Goal: Task Accomplishment & Management: Manage account settings

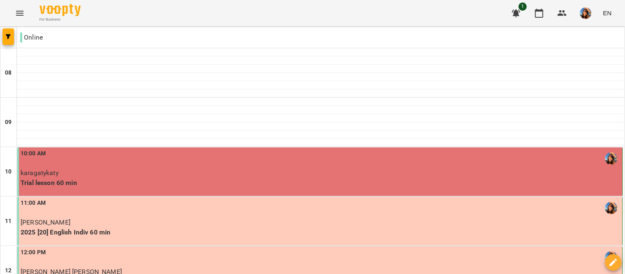
scroll to position [430, 0]
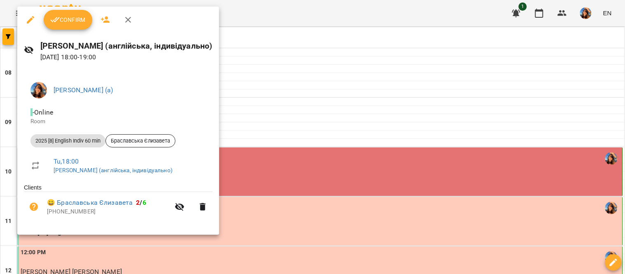
click at [78, 21] on span "Confirm" at bounding box center [67, 20] width 35 height 10
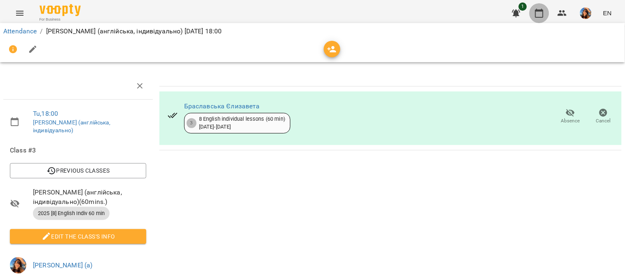
click at [541, 9] on icon "button" at bounding box center [540, 13] width 10 height 10
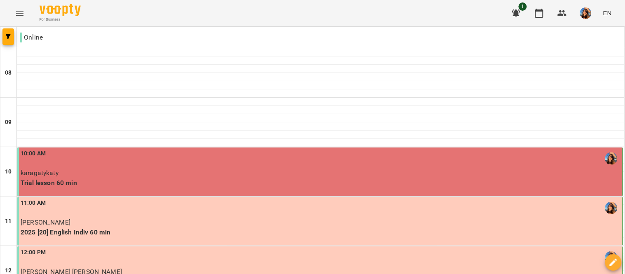
scroll to position [409, 0]
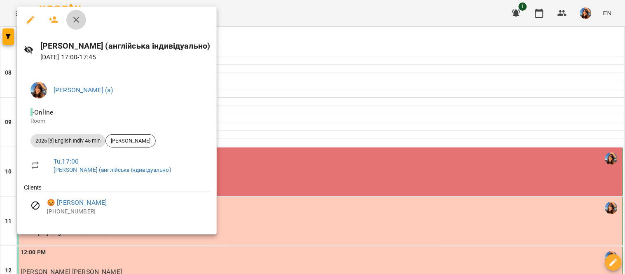
click at [79, 16] on icon "button" at bounding box center [76, 20] width 10 height 10
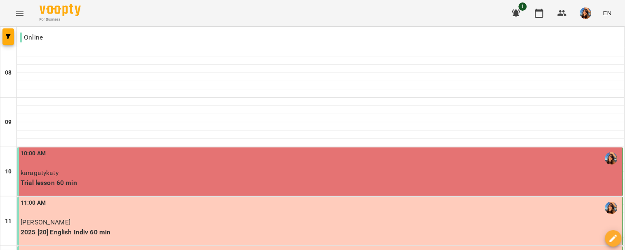
scroll to position [518, 0]
